Goal: Task Accomplishment & Management: Manage account settings

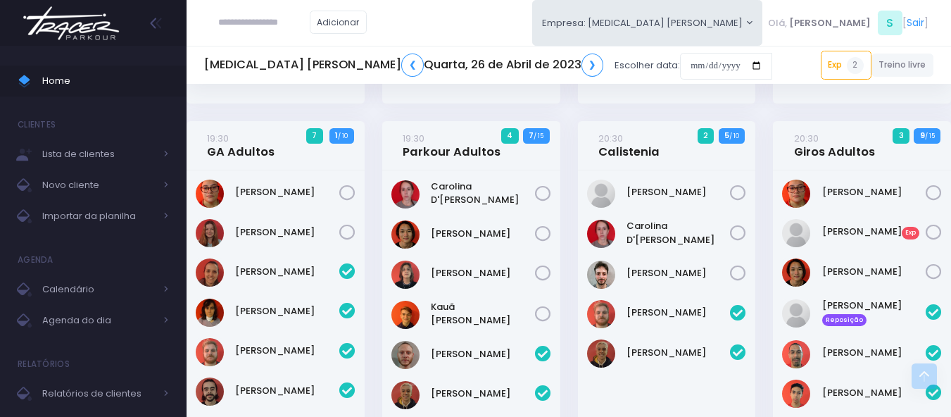
scroll to position [1056, 0]
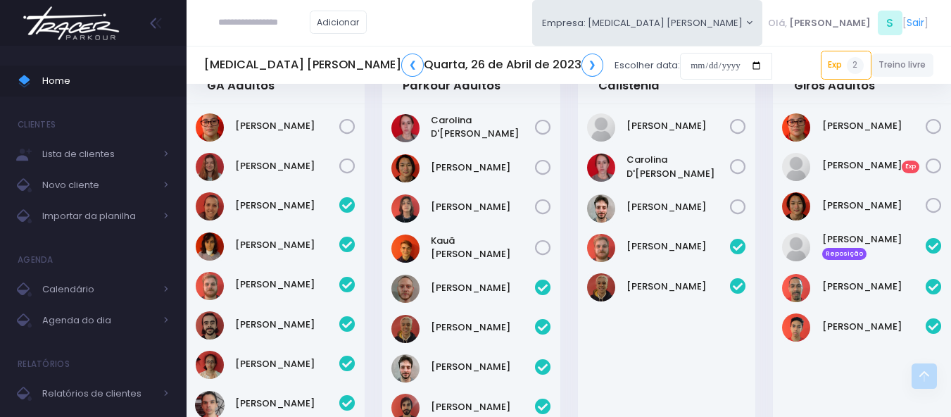
click at [55, 15] on img at bounding box center [71, 23] width 107 height 49
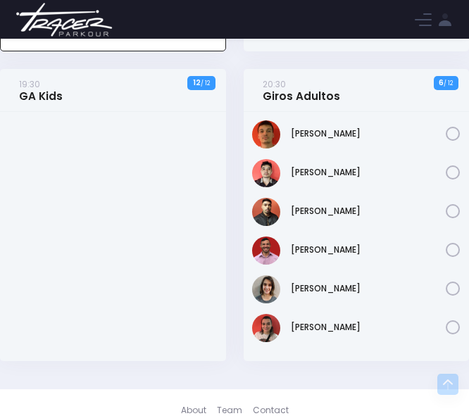
scroll to position [2127, 0]
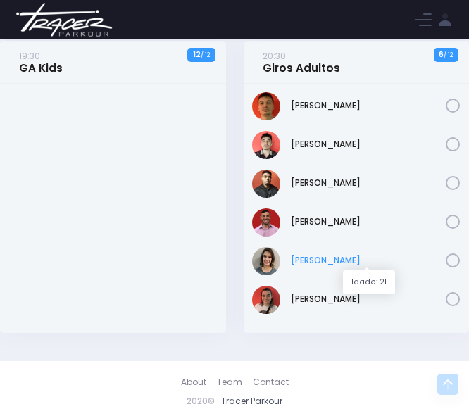
click at [302, 257] on link "Paloma Botana" at bounding box center [369, 260] width 156 height 13
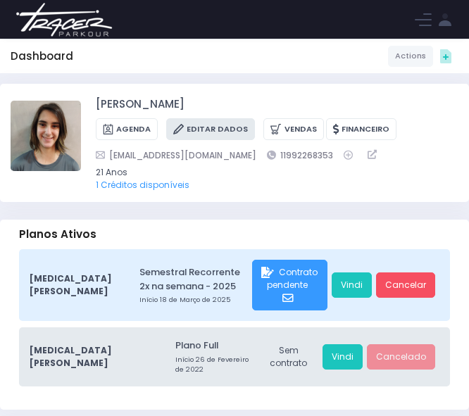
click at [215, 122] on link "Editar Dados" at bounding box center [210, 129] width 89 height 22
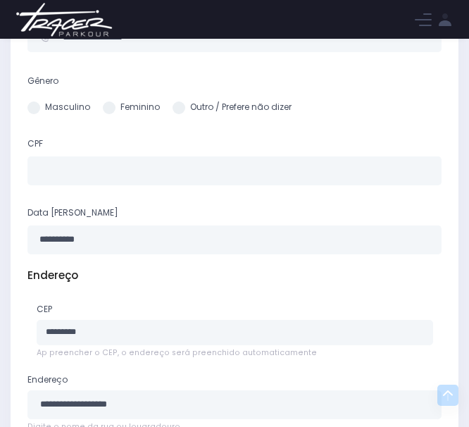
scroll to position [563, 0]
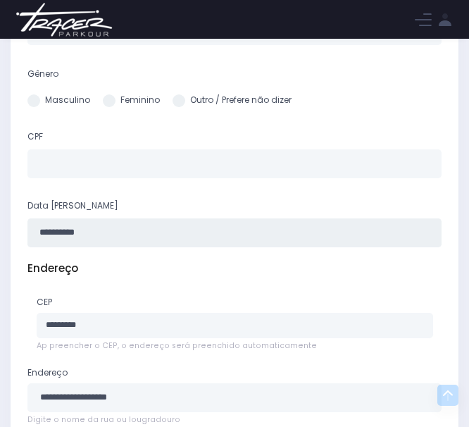
drag, startPoint x: 103, startPoint y: 233, endPoint x: 40, endPoint y: 231, distance: 62.7
click at [40, 231] on input "**********" at bounding box center [234, 232] width 414 height 29
